Goal: Task Accomplishment & Management: Manage account settings

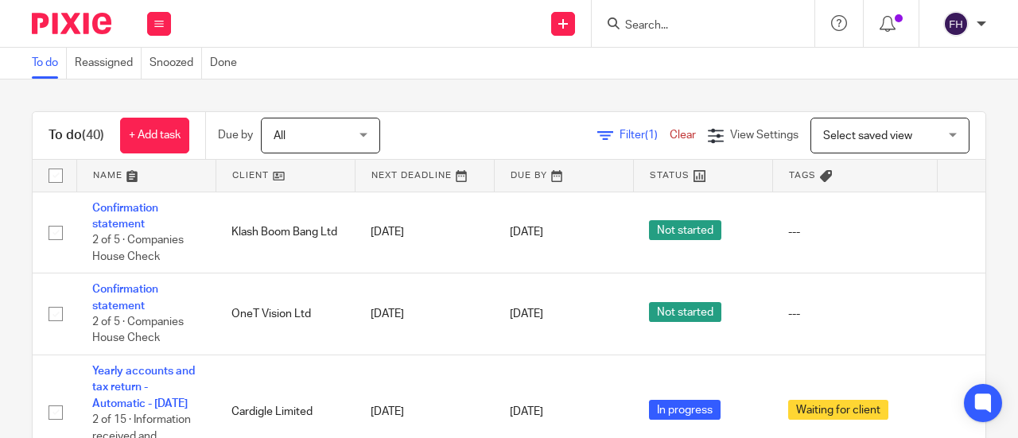
click at [655, 23] on input "Search" at bounding box center [695, 26] width 143 height 14
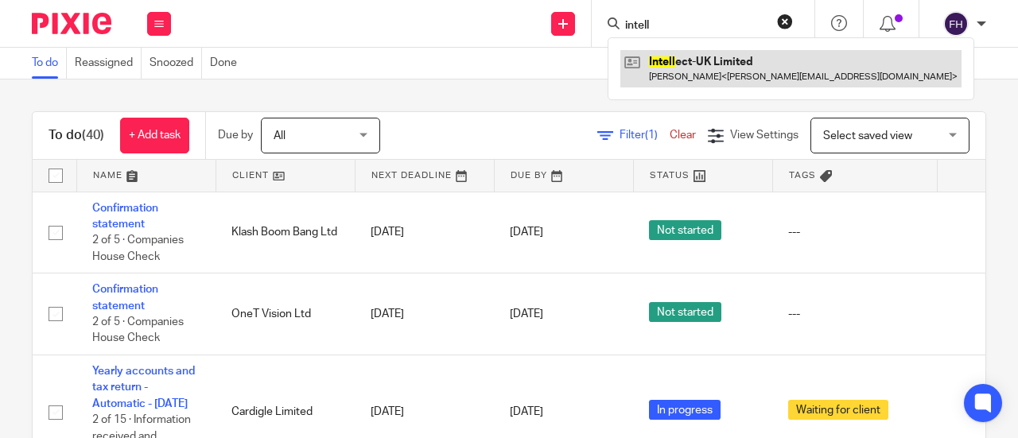
type input "intell"
click at [679, 58] on link at bounding box center [790, 68] width 341 height 37
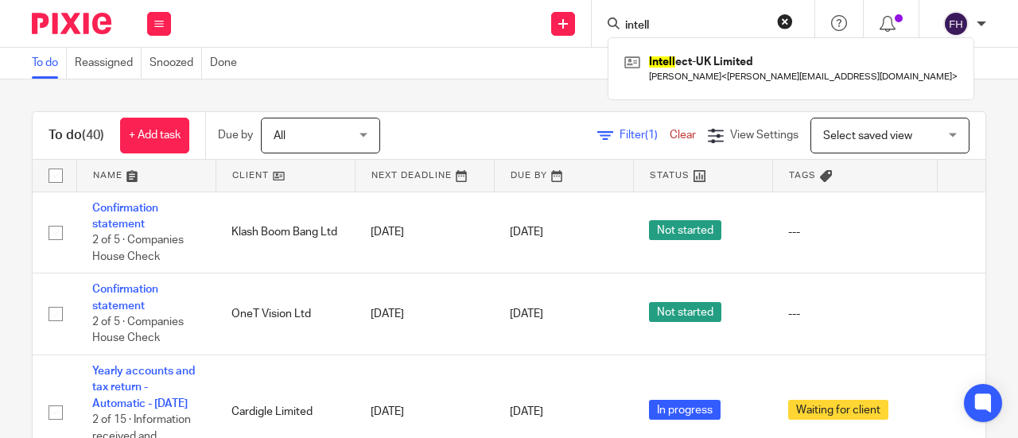
click at [414, 6] on div "Send new email Create task Add client intell Intell ect-UK Limited Pavan Katam …" at bounding box center [602, 23] width 831 height 47
click at [414, 6] on div "Send new email Create task Add client Intell ect-UK Limited Pavan Katam < pavan…" at bounding box center [602, 23] width 831 height 47
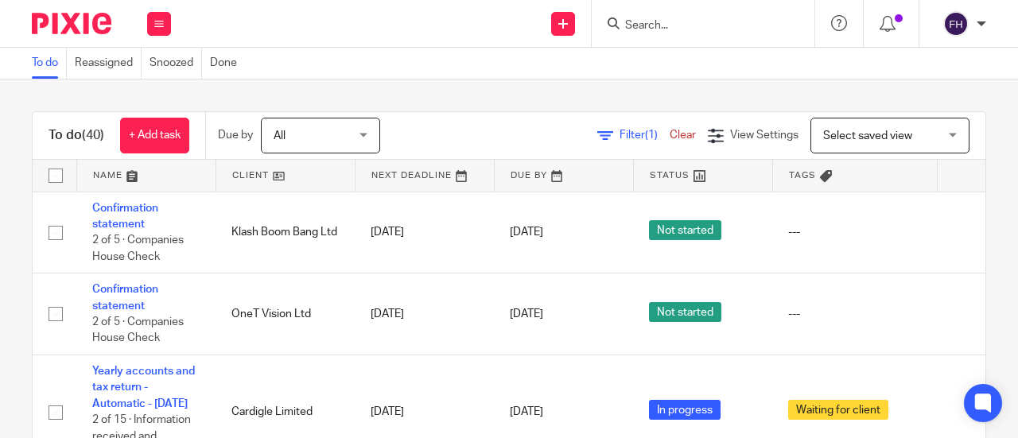
click at [681, 19] on input "Search" at bounding box center [695, 26] width 143 height 14
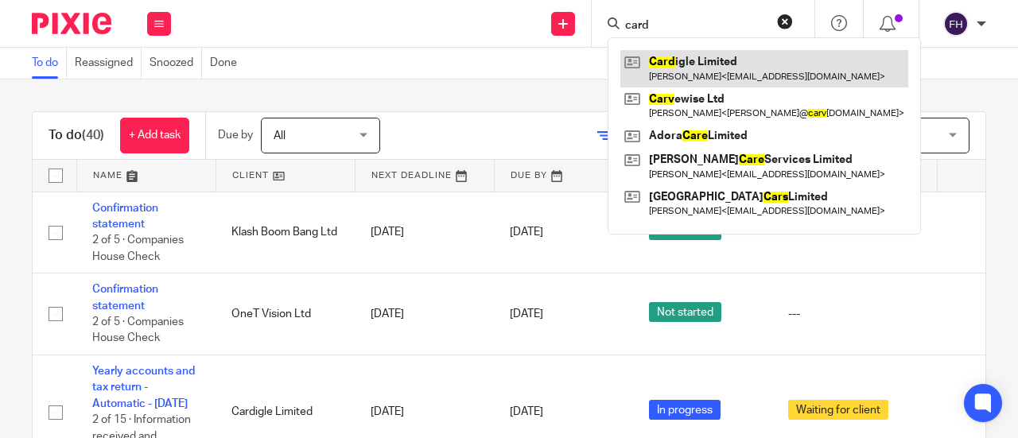
type input "card"
click at [706, 70] on link at bounding box center [764, 68] width 288 height 37
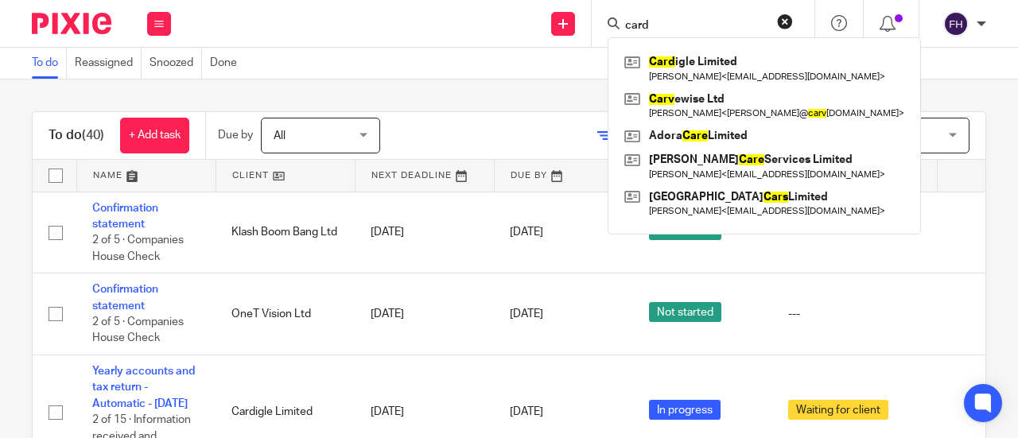
click at [352, 52] on div "To do Reassigned Snoozed Done" at bounding box center [509, 64] width 1018 height 32
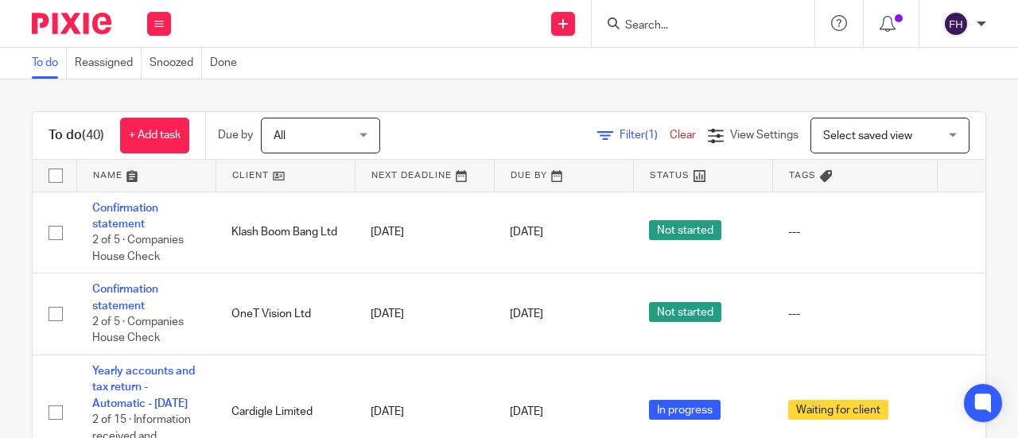
click at [352, 52] on div "To do Reassigned Snoozed Done" at bounding box center [509, 64] width 1018 height 32
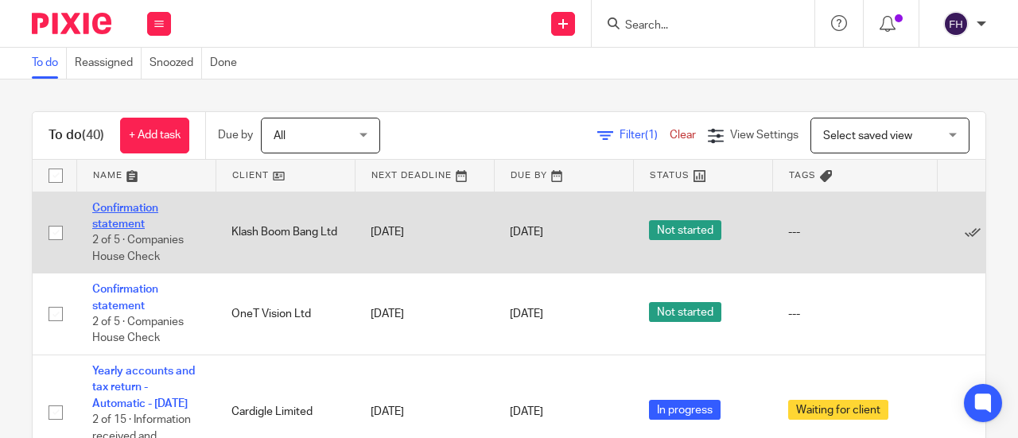
click at [138, 206] on link "Confirmation statement" at bounding box center [125, 216] width 66 height 27
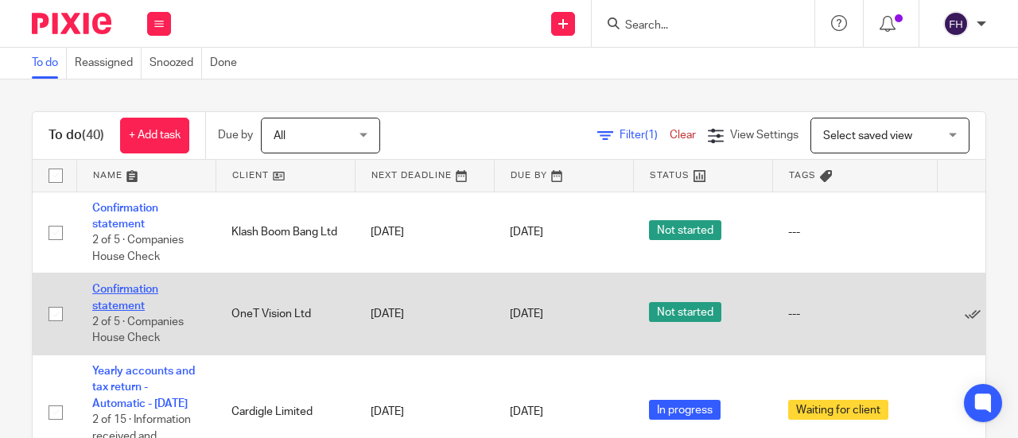
click at [136, 290] on link "Confirmation statement" at bounding box center [125, 297] width 66 height 27
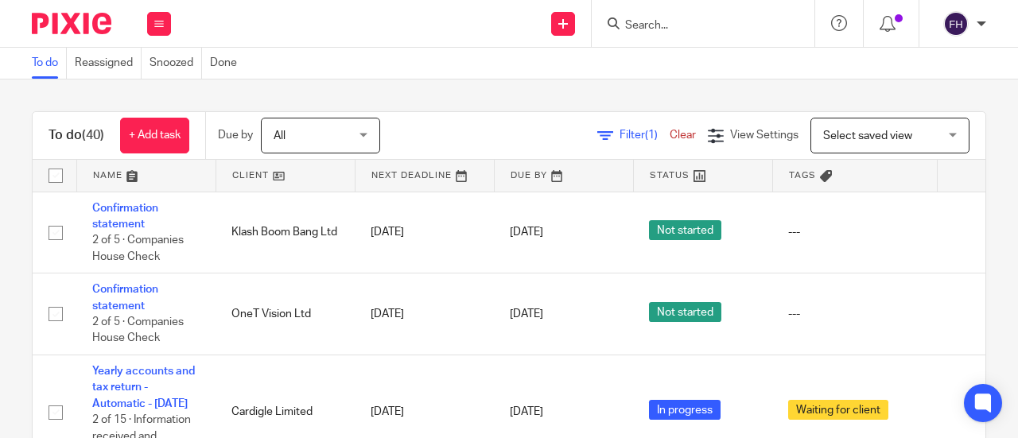
click at [283, 45] on div "Send new email Create task Add client Get Support Contact Support Help Document…" at bounding box center [602, 23] width 831 height 47
click at [485, 49] on div "To do Reassigned Snoozed Done" at bounding box center [509, 64] width 1018 height 32
click at [498, 91] on div "To do (40) + Add task Due by All All Today Tomorrow This week Next week This mo…" at bounding box center [509, 259] width 1018 height 359
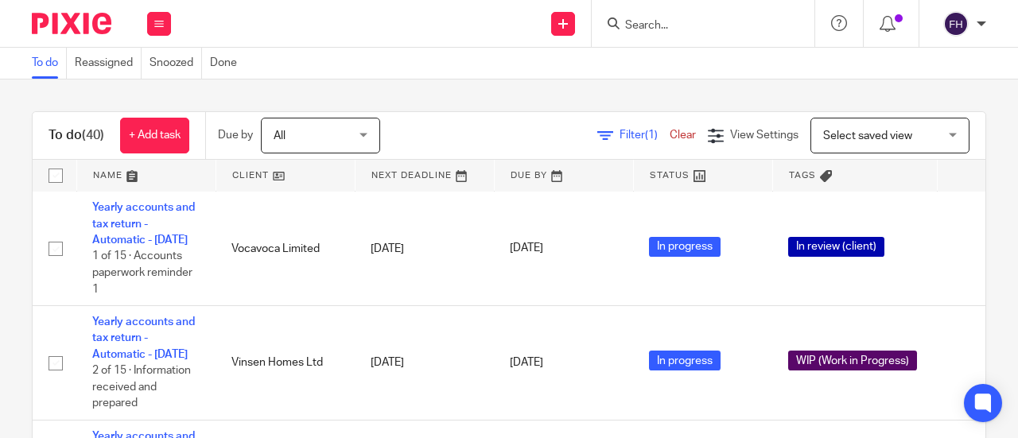
scroll to position [476, 0]
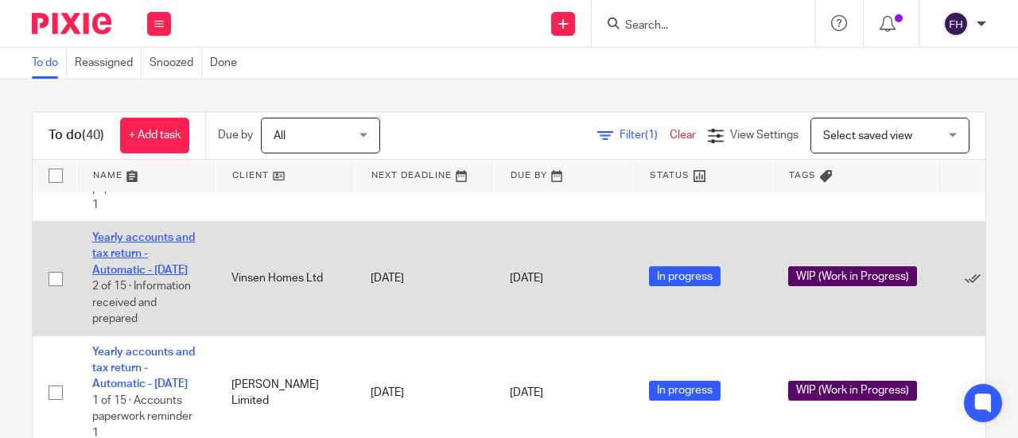
click at [161, 276] on link "Yearly accounts and tax return - Automatic - [DATE]" at bounding box center [143, 254] width 103 height 44
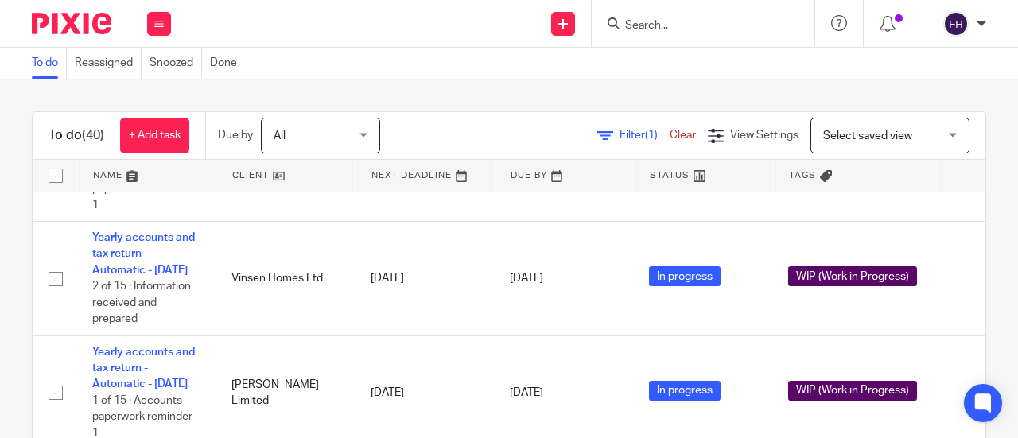
click at [471, 133] on div "Filter (1) Clear View Settings View Settings (1) Filters Clear Save Manage save…" at bounding box center [696, 136] width 577 height 36
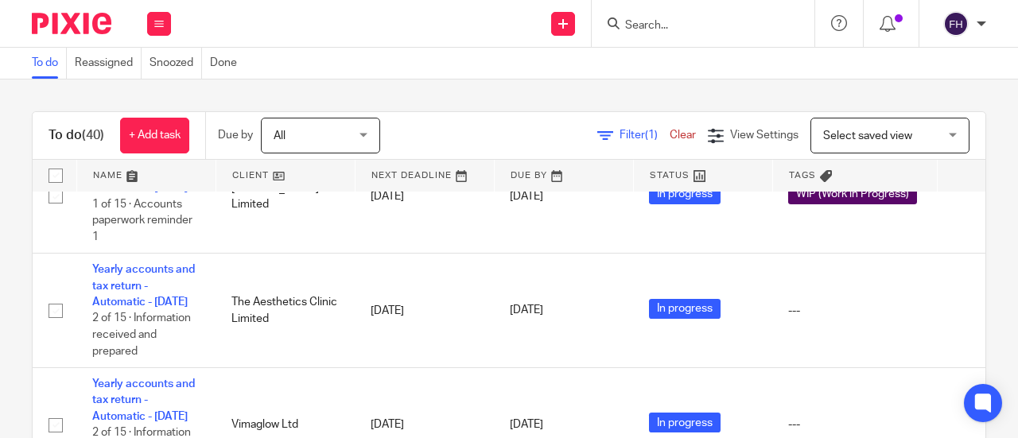
scroll to position [676, 0]
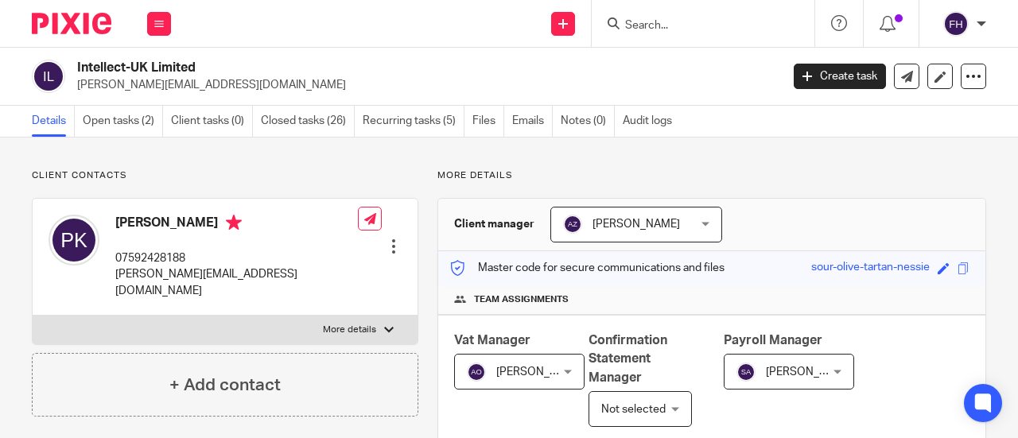
click at [601, 64] on h2 "Intellect-UK Limited" at bounding box center [354, 68] width 554 height 17
drag, startPoint x: 218, startPoint y: 87, endPoint x: 74, endPoint y: 92, distance: 144.0
click at [74, 92] on div "Intellect-UK Limited pavankumar@hotmail.co.uk" at bounding box center [401, 76] width 738 height 33
copy p "pavankumar@hotmail.co.uk"
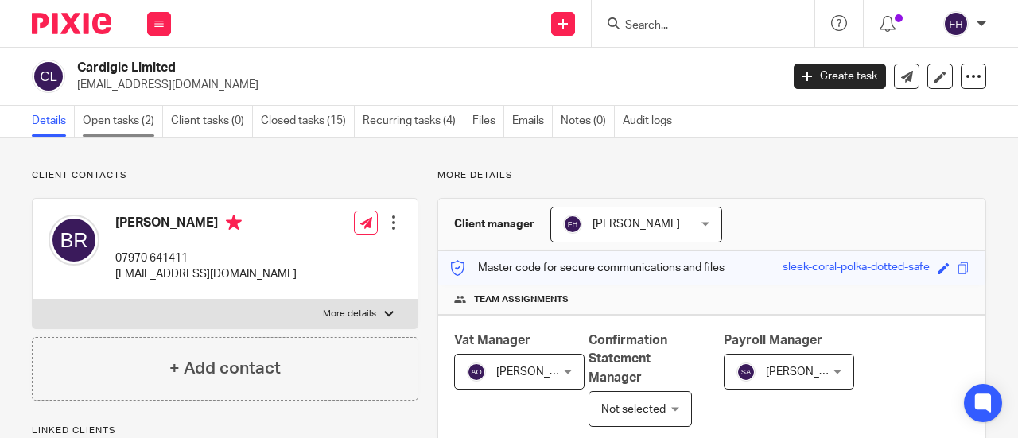
click at [138, 115] on link "Open tasks (2)" at bounding box center [123, 121] width 80 height 31
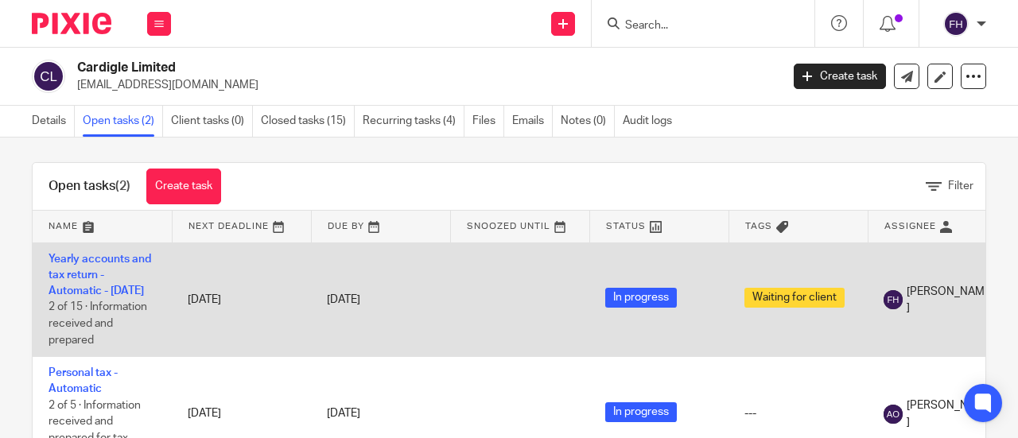
scroll to position [4, 0]
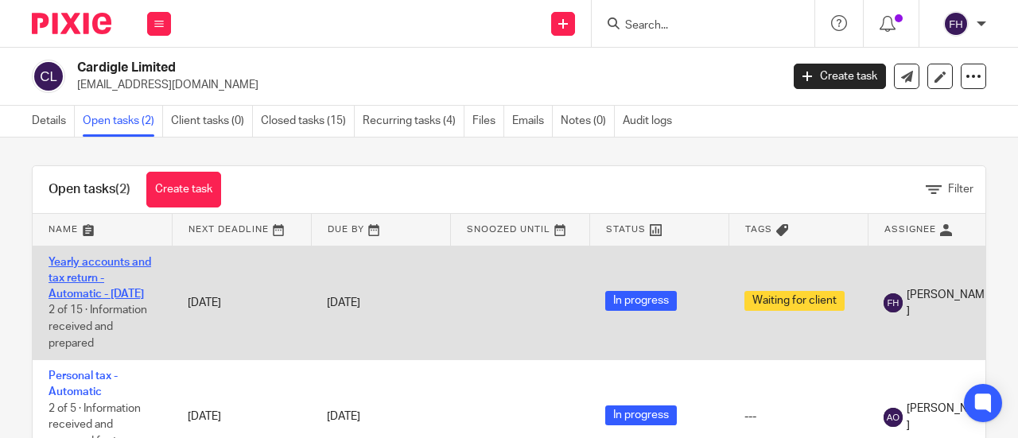
click at [85, 258] on link "Yearly accounts and tax return - Automatic - [DATE]" at bounding box center [100, 279] width 103 height 44
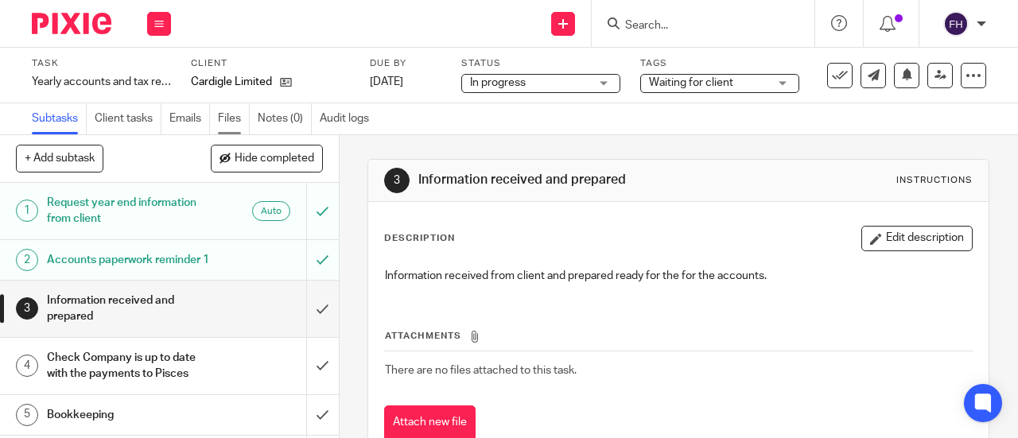
click at [223, 115] on link "Files" at bounding box center [234, 118] width 32 height 31
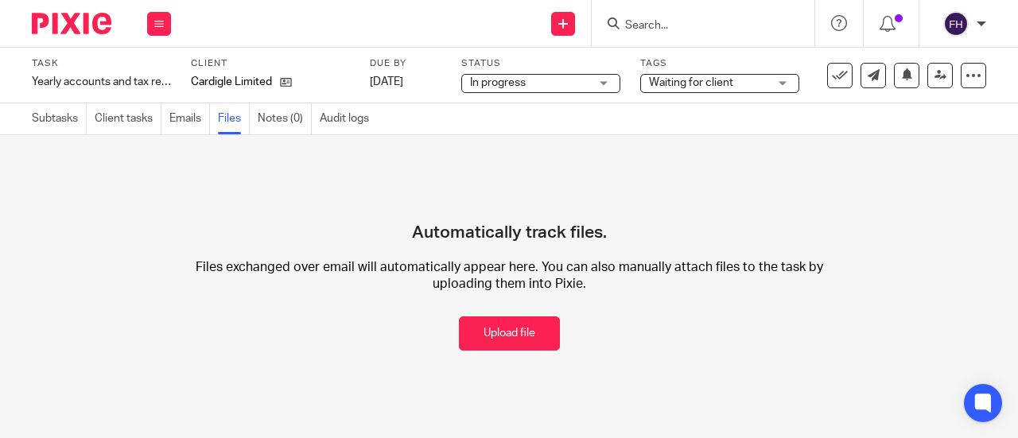
click at [185, 115] on link "Emails" at bounding box center [189, 118] width 41 height 31
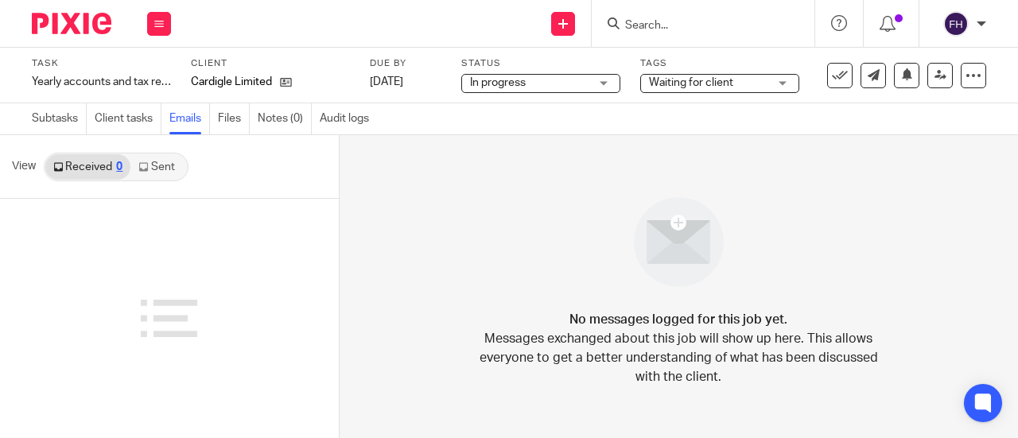
click at [154, 171] on link "Sent" at bounding box center [158, 166] width 56 height 25
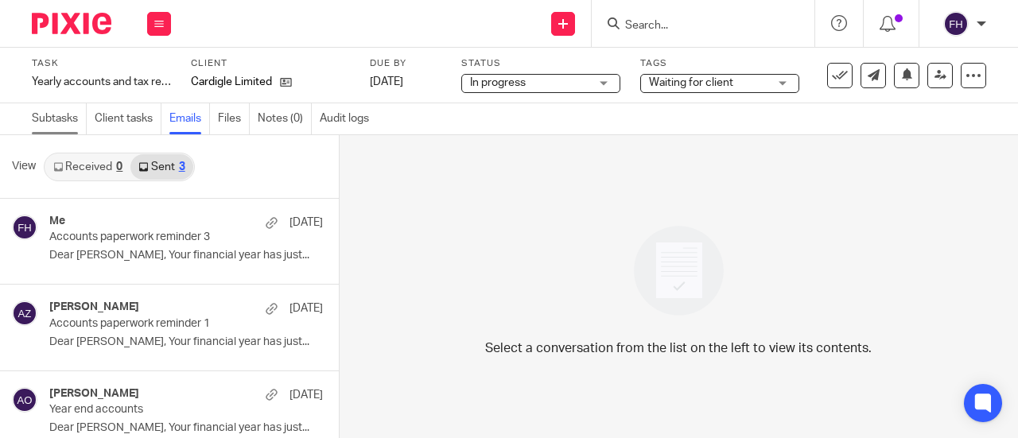
click at [62, 115] on link "Subtasks" at bounding box center [59, 118] width 55 height 31
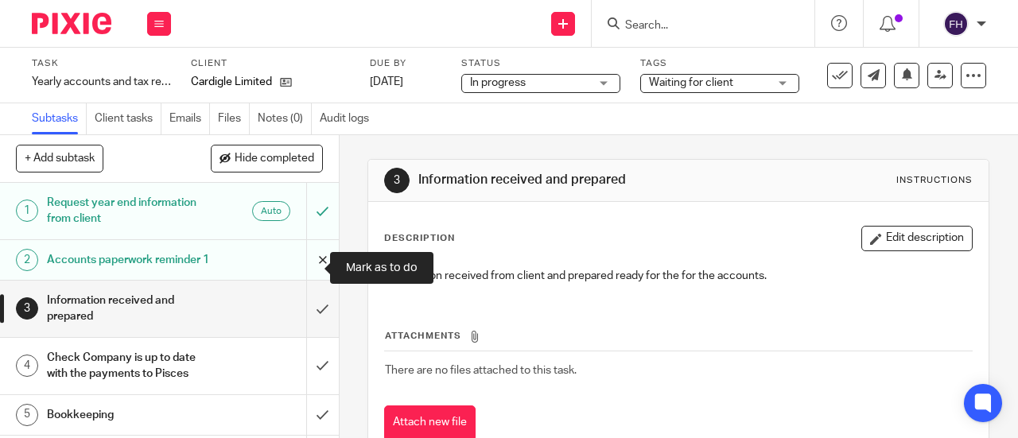
click at [311, 272] on input "submit" at bounding box center [169, 260] width 339 height 40
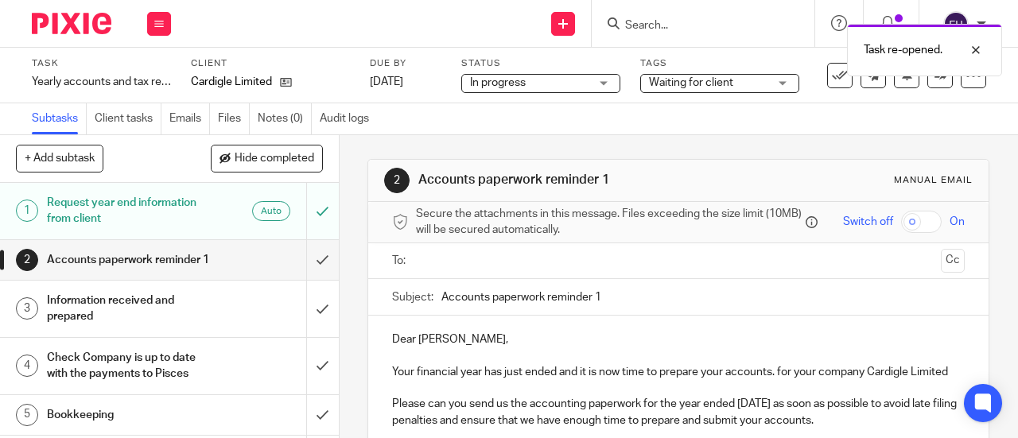
click at [616, 301] on input "Accounts paperwork reminder 1" at bounding box center [702, 297] width 523 height 36
type input "Accounts paperwork reminder 4"
click at [576, 274] on ul at bounding box center [679, 261] width 523 height 26
click at [529, 269] on input "text" at bounding box center [678, 261] width 513 height 18
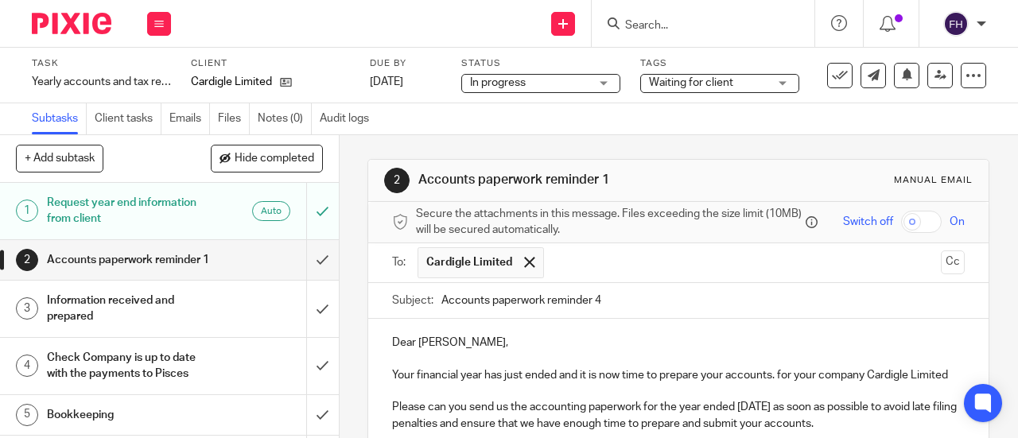
scroll to position [441, 0]
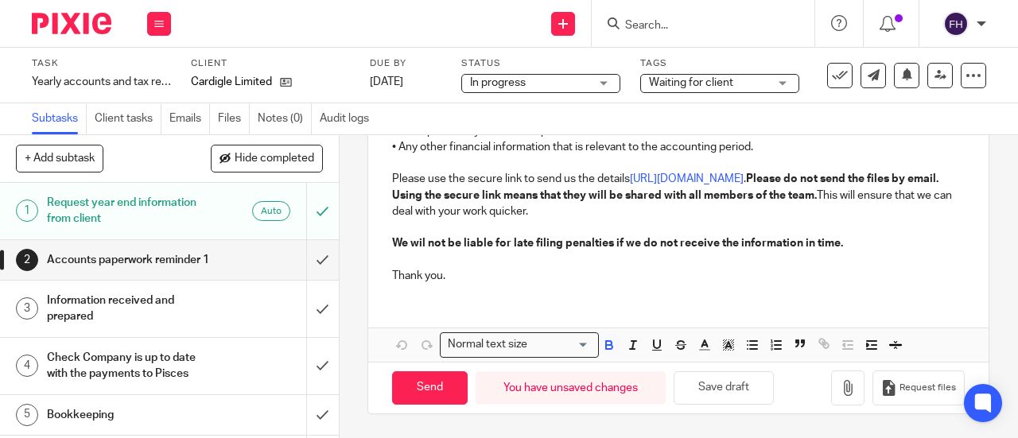
click at [420, 248] on strong "We wil not be liable for late filing penalties if we do not receive the informa…" at bounding box center [617, 243] width 451 height 11
click at [431, 381] on input "Send" at bounding box center [430, 388] width 76 height 34
type input "Sent"
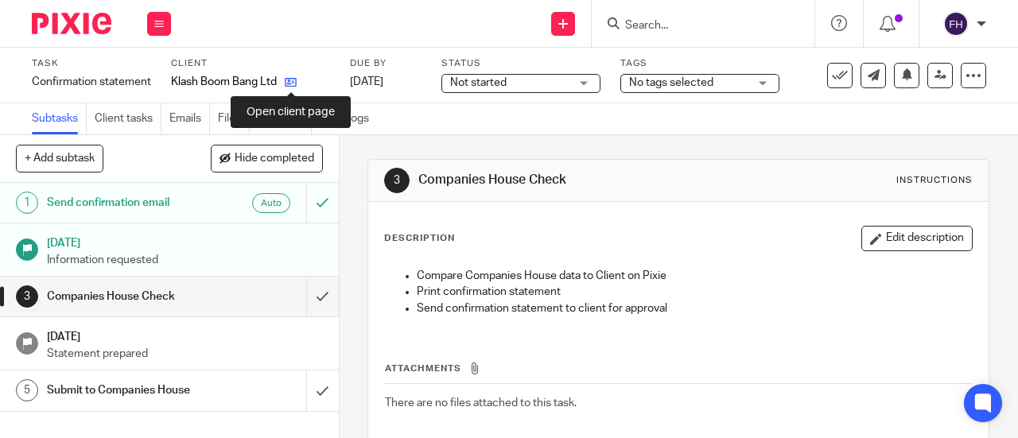
click at [290, 80] on icon at bounding box center [291, 82] width 12 height 12
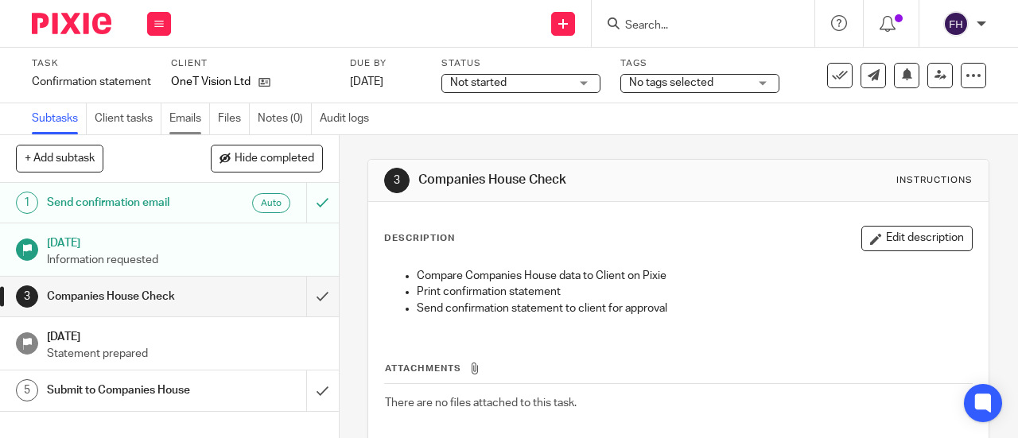
click at [189, 111] on link "Emails" at bounding box center [189, 118] width 41 height 31
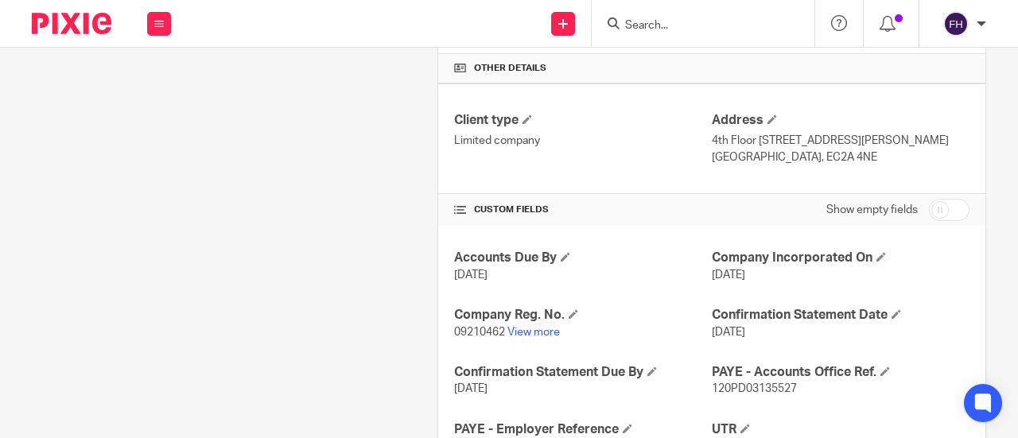
scroll to position [498, 0]
click at [520, 328] on link "View more" at bounding box center [533, 333] width 52 height 11
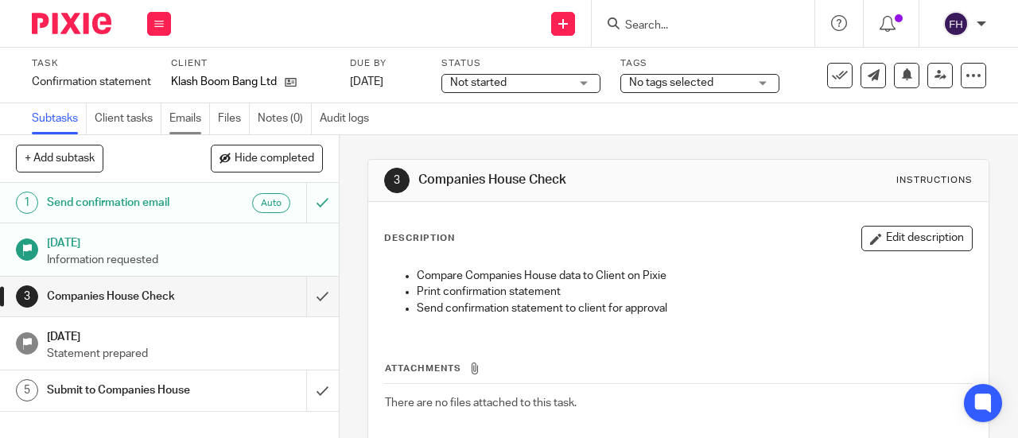
click at [188, 119] on link "Emails" at bounding box center [189, 118] width 41 height 31
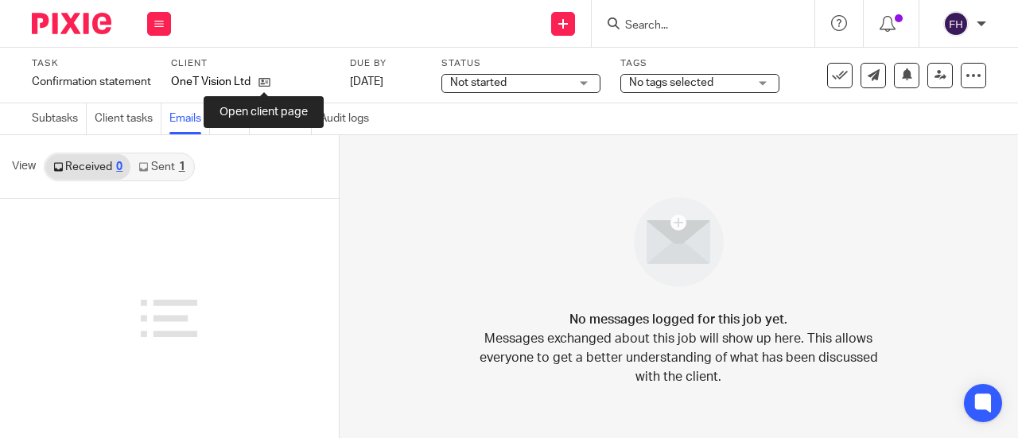
click at [263, 84] on icon at bounding box center [264, 82] width 12 height 12
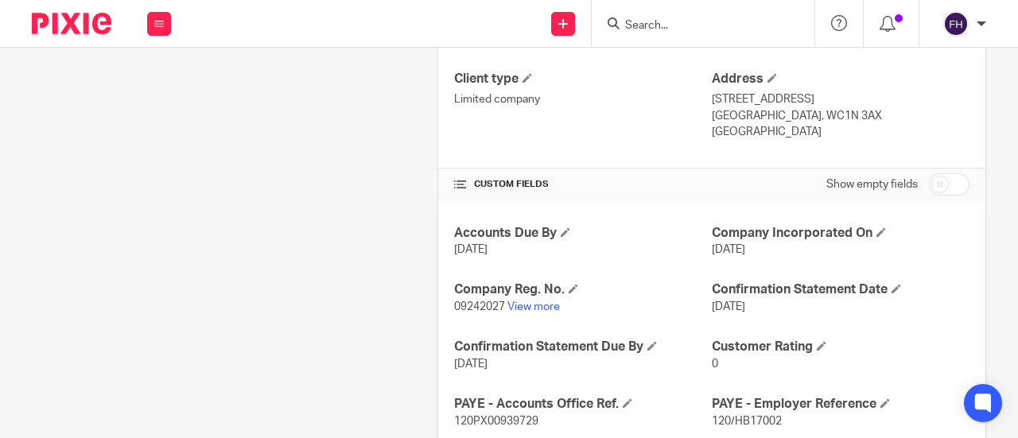
scroll to position [541, 0]
click at [515, 301] on link "View more" at bounding box center [533, 306] width 52 height 11
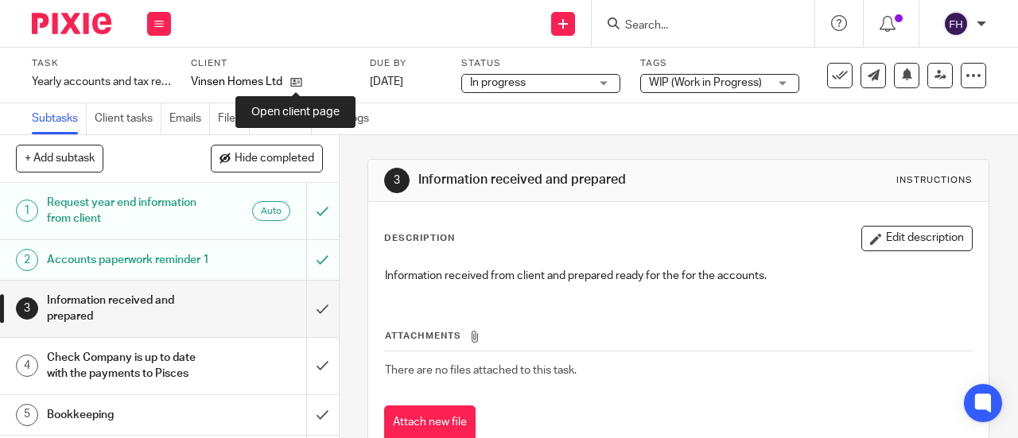
scroll to position [3, 0]
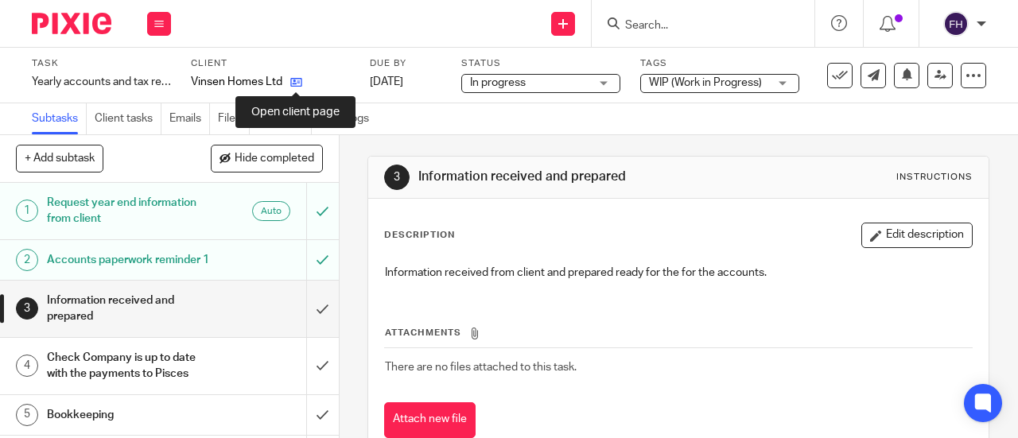
drag, startPoint x: 0, startPoint y: 0, endPoint x: 292, endPoint y: 85, distance: 304.0
click at [292, 85] on icon at bounding box center [296, 82] width 12 height 12
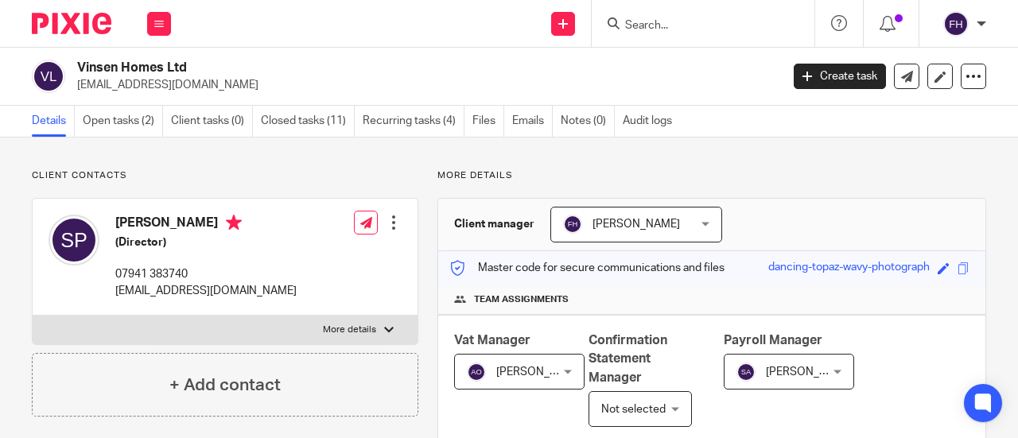
click at [672, 22] on input "Search" at bounding box center [695, 26] width 143 height 14
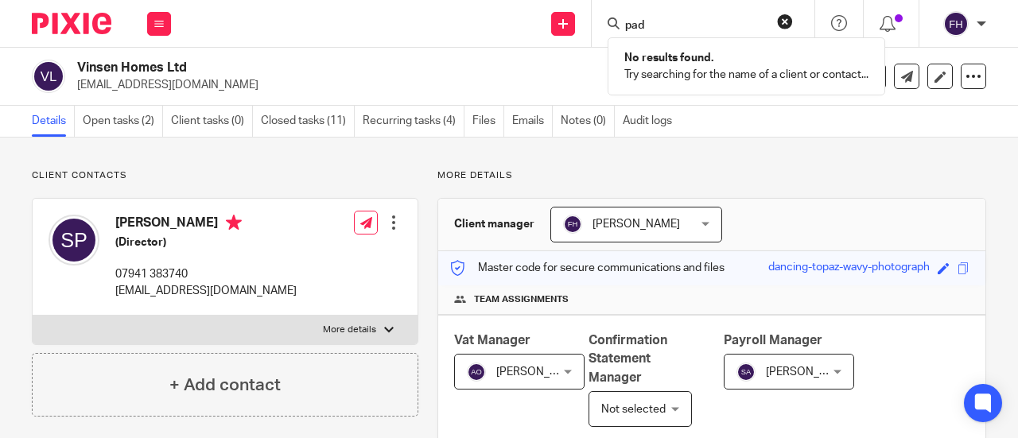
type input "pad"
click at [509, 36] on div "Send new email Create task Add client pad No results found. Try searching for t…" at bounding box center [602, 23] width 831 height 47
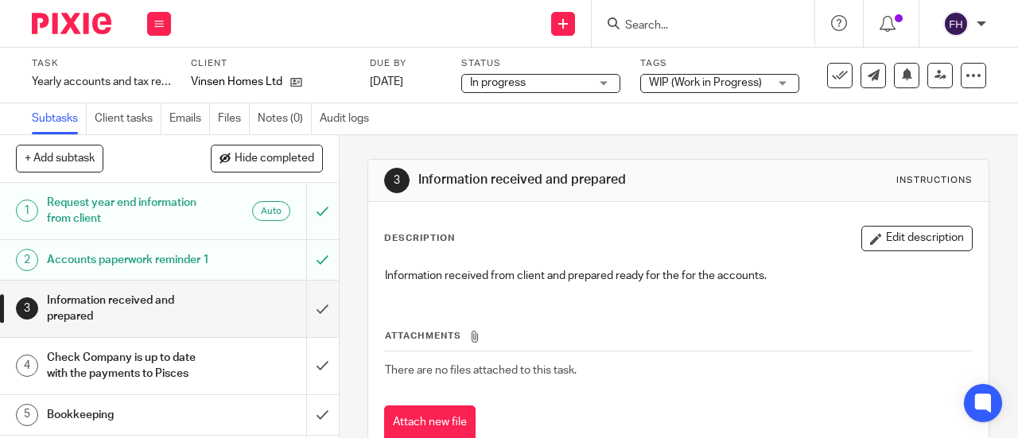
click at [686, 82] on span "WIP (Work in Progress)" at bounding box center [705, 82] width 113 height 11
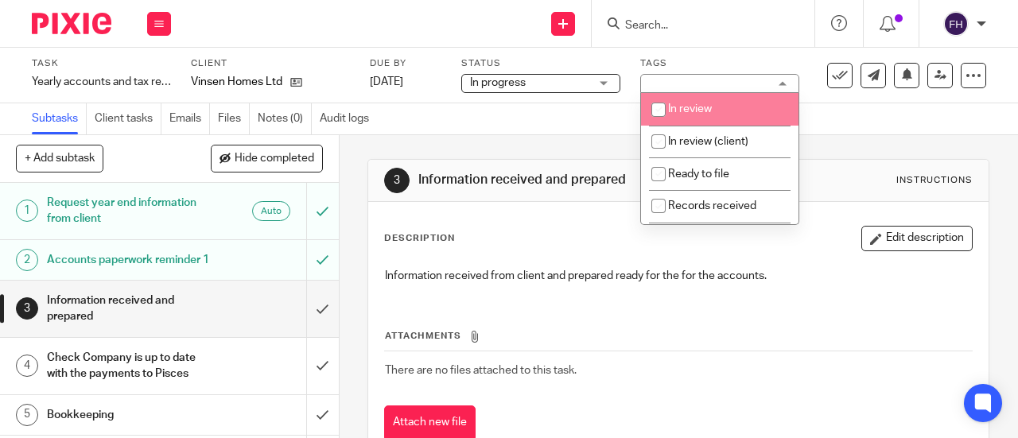
click at [676, 119] on li "In review" at bounding box center [719, 109] width 157 height 33
checkbox input "true"
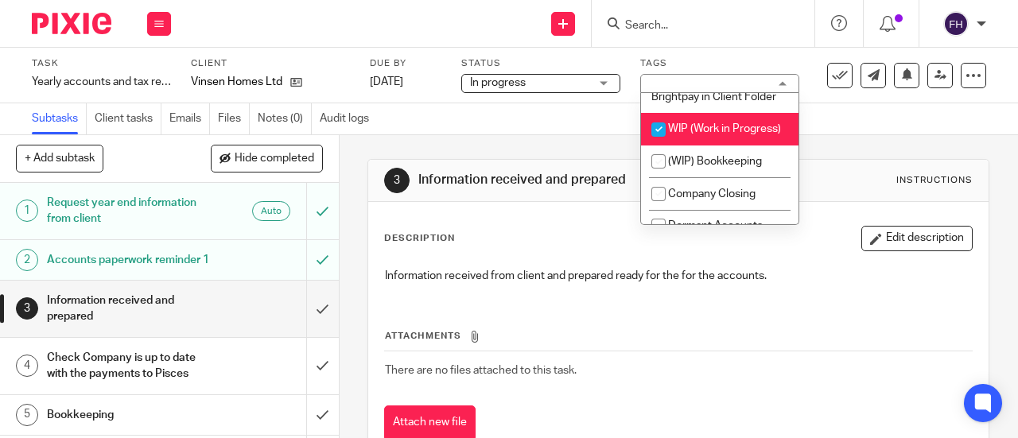
scroll to position [1442, 0]
click at [676, 119] on li "WIP (Work in Progress)" at bounding box center [719, 128] width 157 height 33
checkbox input "false"
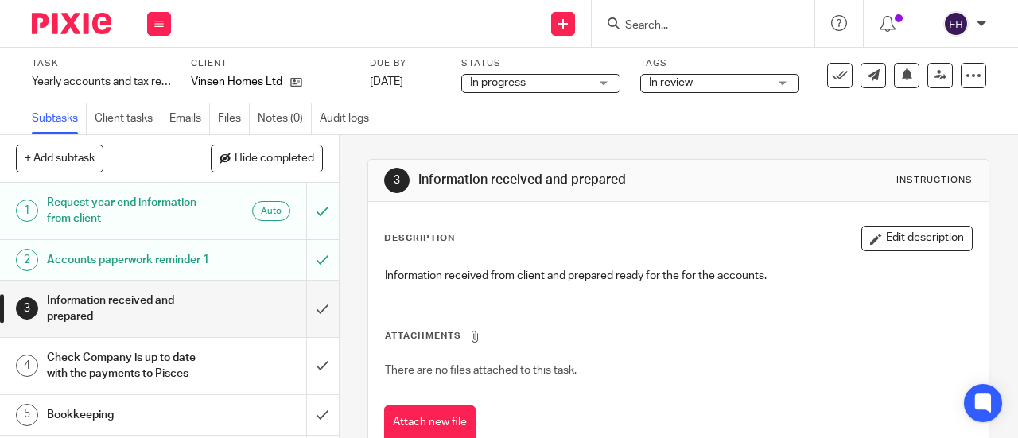
click at [522, 123] on div "Subtasks Client tasks Emails Files Notes (0) Audit logs" at bounding box center [509, 119] width 1018 height 32
